Goal: Transaction & Acquisition: Purchase product/service

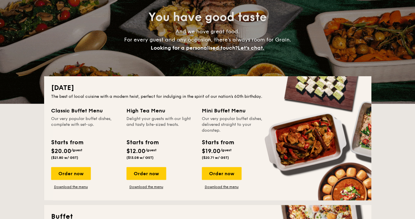
scroll to position [61, 0]
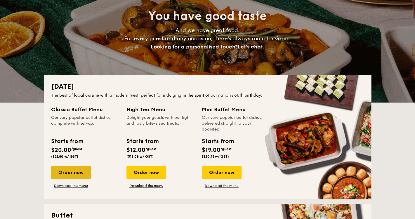
click at [77, 171] on div "Order now" at bounding box center [71, 172] width 40 height 13
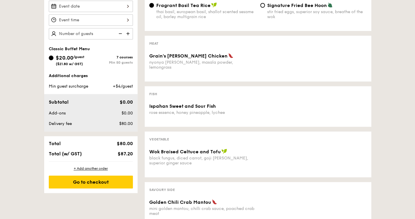
scroll to position [182, 0]
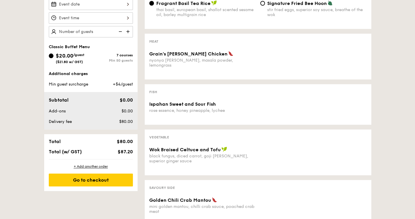
scroll to position [61, 0]
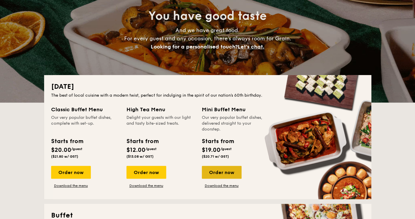
click at [232, 172] on div "Order now" at bounding box center [222, 172] width 40 height 13
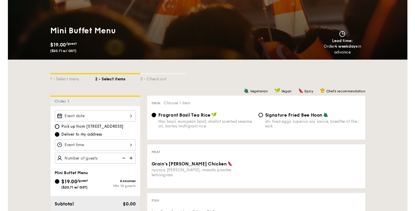
scroll to position [88, 0]
